Goal: Task Accomplishment & Management: Manage account settings

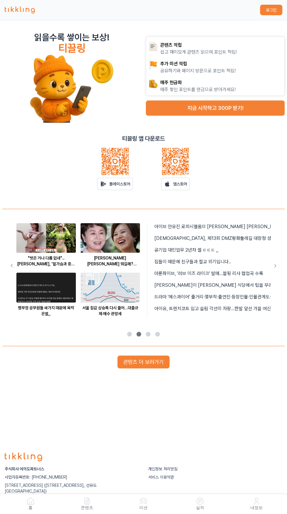
click at [259, 505] on p "내정보" at bounding box center [257, 508] width 12 height 6
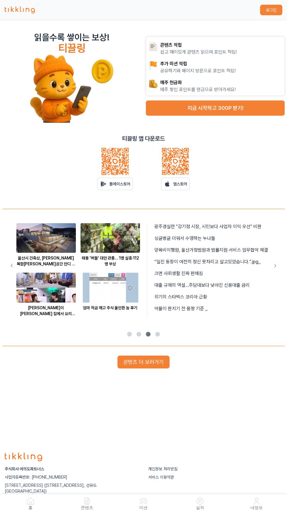
click at [270, 497] on link "내정보" at bounding box center [256, 504] width 57 height 15
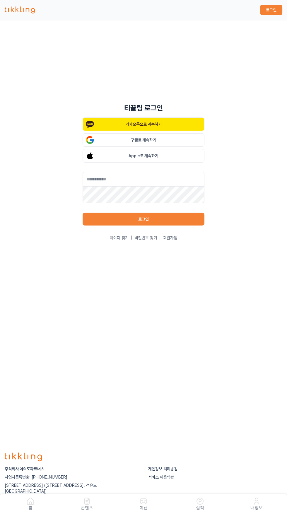
click at [262, 443] on div "티끌링 로그인 카카오톡으로 계속하기 구글로 계속하기 Apple로 계속하기 로그인 아이디 찾기 | 비밀번호 찾기 | 회원가입" at bounding box center [143, 231] width 287 height 423
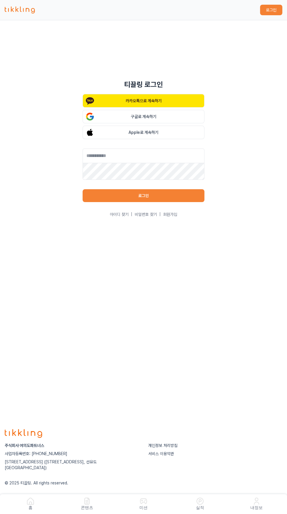
click at [274, 486] on div "주식회사 여의도파트너스 사업자등록번호: 722-87-02128 서울특별시 영등포구 양평로 157, 606호 (양평동5가, 선유도 투웨니퍼스트밸…" at bounding box center [144, 464] width 278 height 43
click at [227, 457] on div "서비스 이용약관" at bounding box center [215, 454] width 134 height 6
